Goal: Information Seeking & Learning: Learn about a topic

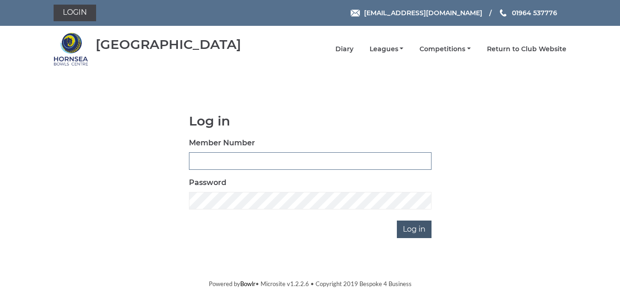
type input "1088"
click at [403, 231] on input "Log in" at bounding box center [414, 230] width 35 height 18
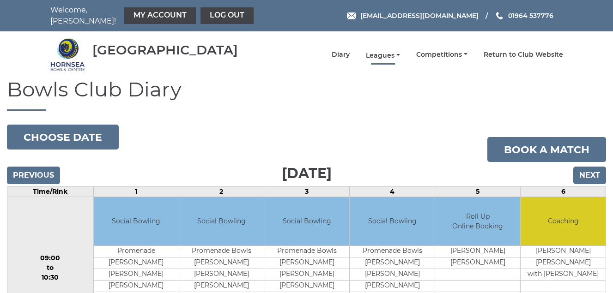
click at [386, 55] on link "Leagues" at bounding box center [383, 55] width 34 height 9
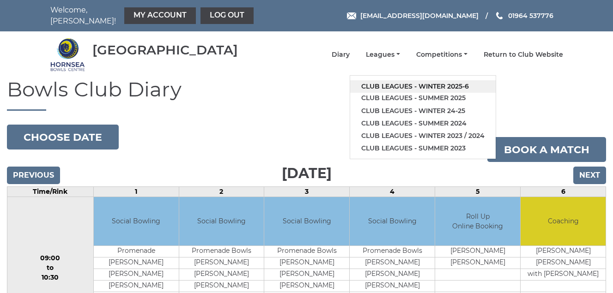
click at [398, 85] on link "Club leagues - Winter 2025-6" at bounding box center [422, 86] width 145 height 12
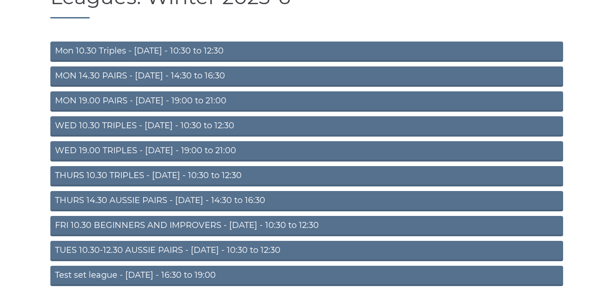
scroll to position [129, 0]
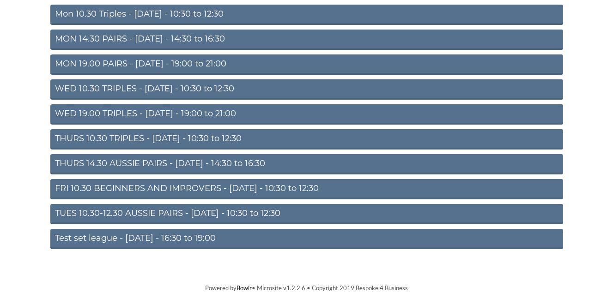
click at [186, 216] on link "TUES 10.30-12.30 AUSSIE PAIRS - [DATE] - 10:30 to 12:30" at bounding box center [306, 214] width 513 height 20
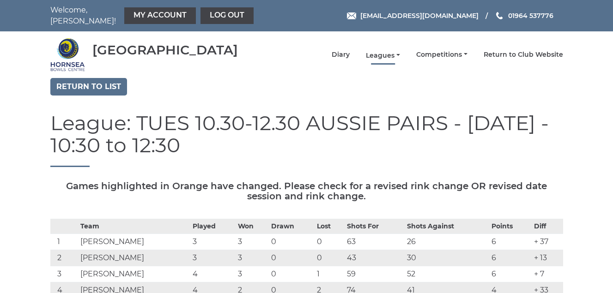
click at [377, 54] on link "Leagues" at bounding box center [383, 55] width 34 height 9
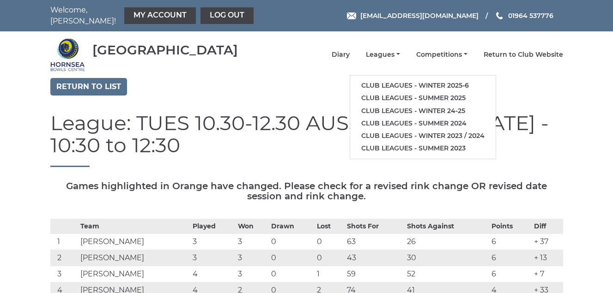
click at [281, 69] on div "Hornsea Bowls Centre Diary Leagues Club leagues - Winter 2025-6 Club leagues - …" at bounding box center [306, 54] width 526 height 39
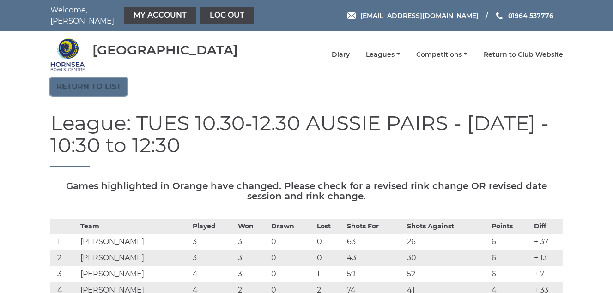
click at [103, 86] on link "Return to list" at bounding box center [88, 87] width 77 height 18
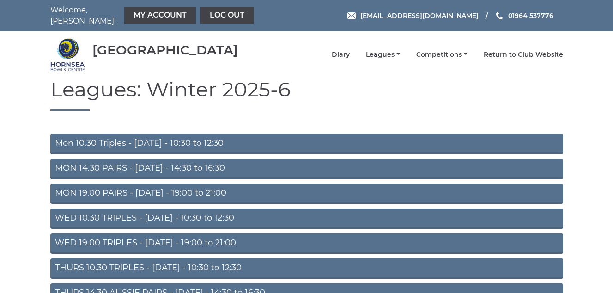
scroll to position [46, 0]
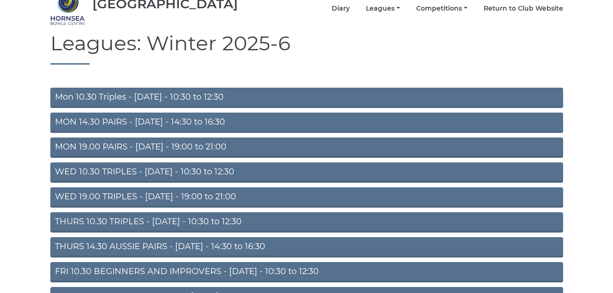
click at [158, 121] on link "MON 14.30 PAIRS - [DATE] - 14:30 to 16:30" at bounding box center [306, 123] width 513 height 20
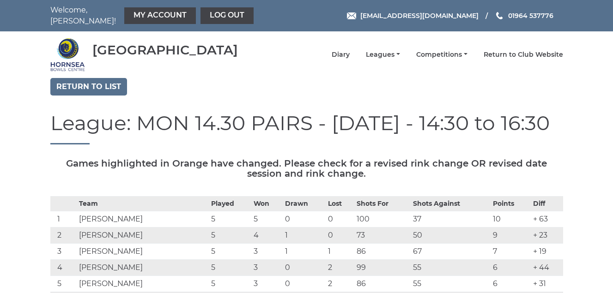
scroll to position [139, 0]
